Goal: Transaction & Acquisition: Purchase product/service

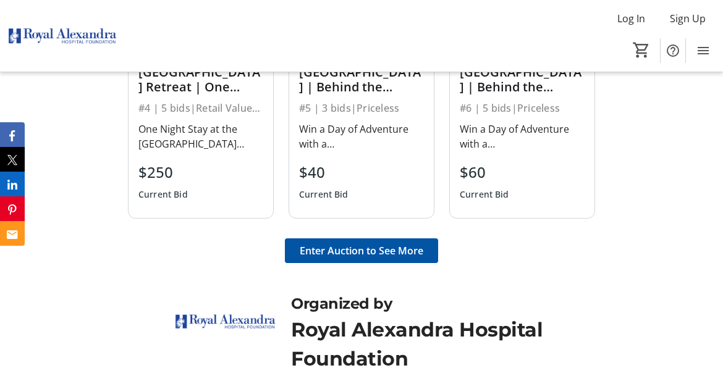
scroll to position [1236, 0]
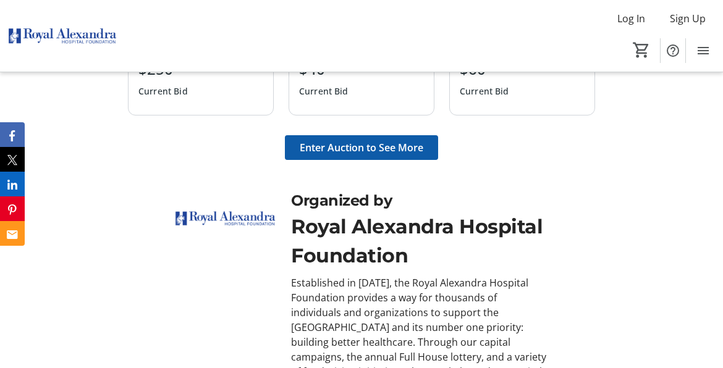
click at [373, 140] on span "Enter Auction to See More" at bounding box center [362, 147] width 124 height 15
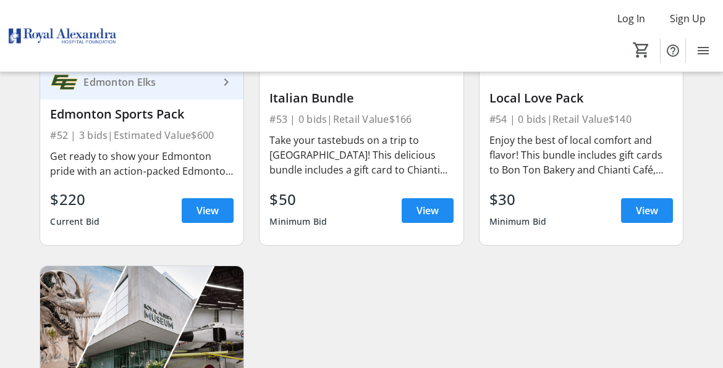
scroll to position [5789, 0]
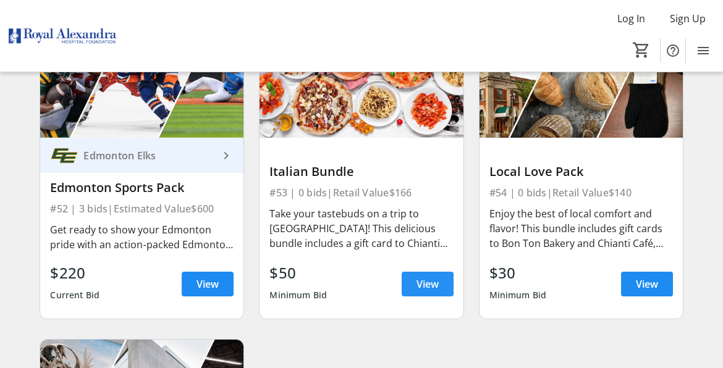
click at [434, 292] on span "View" at bounding box center [427, 284] width 22 height 15
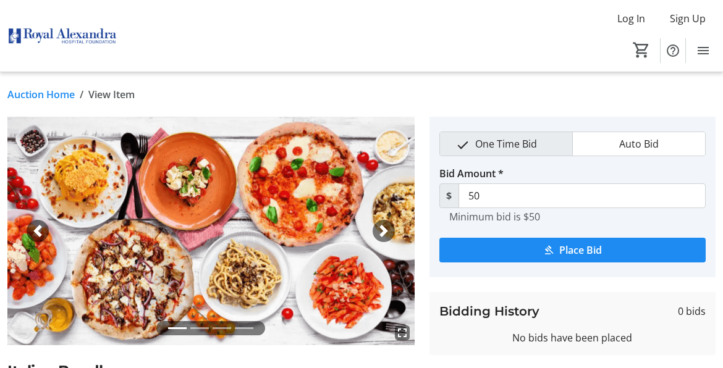
click at [408, 83] on div "Auction Home / View Item fullscreen fullscreen fullscreen fullscreen Previous N…" at bounding box center [361, 373] width 723 height 603
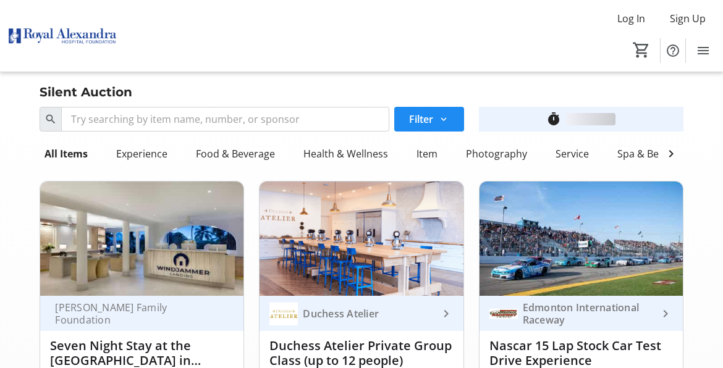
scroll to position [5789, 0]
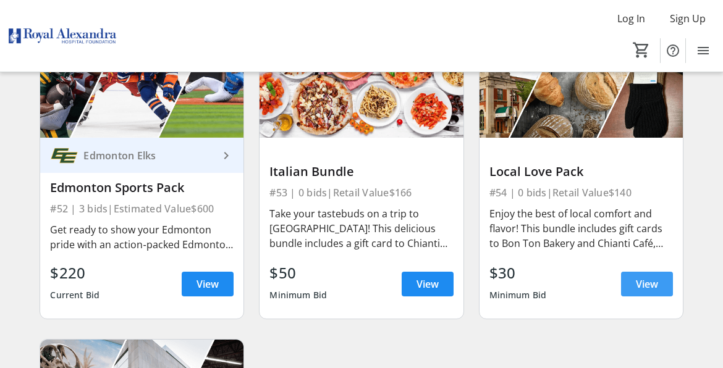
click at [627, 292] on span at bounding box center [647, 284] width 52 height 30
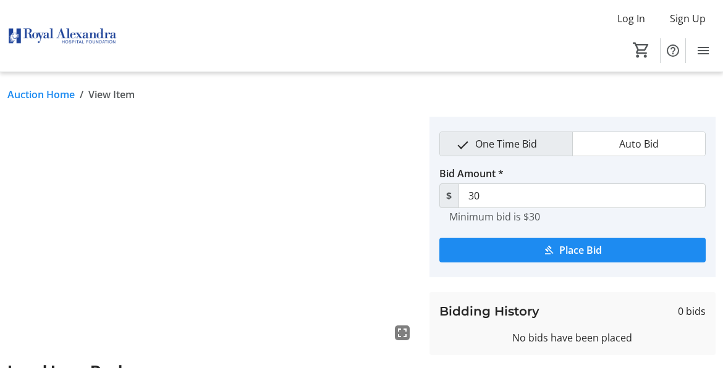
click at [356, 92] on div "Auction Home / View Item" at bounding box center [361, 94] width 723 height 15
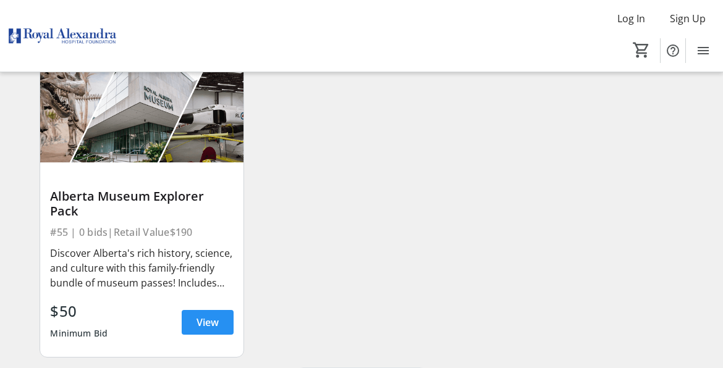
scroll to position [6098, 0]
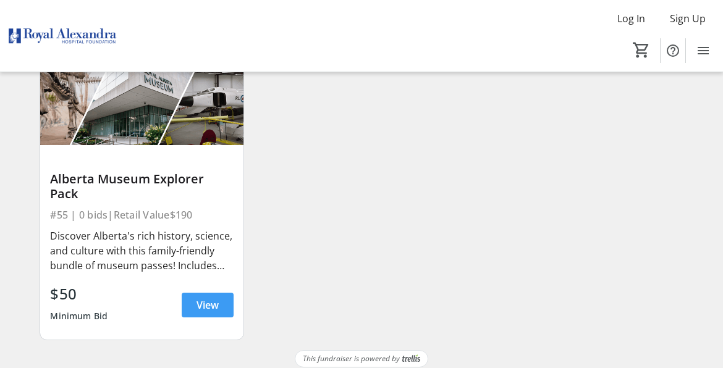
click at [205, 298] on span "View" at bounding box center [207, 305] width 22 height 15
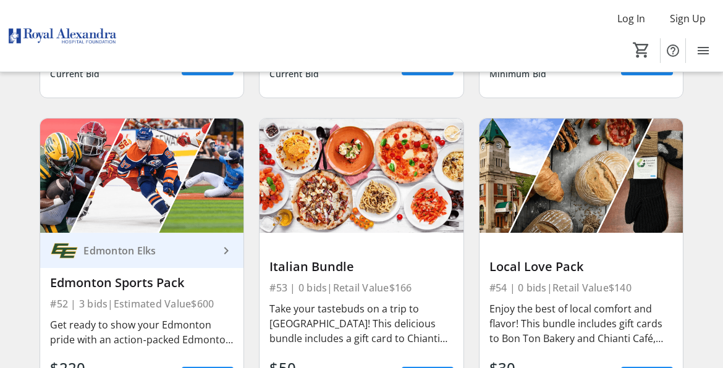
scroll to position [5583, 0]
